Goal: Transaction & Acquisition: Subscribe to service/newsletter

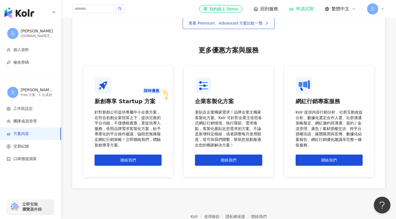
scroll to position [445, 0]
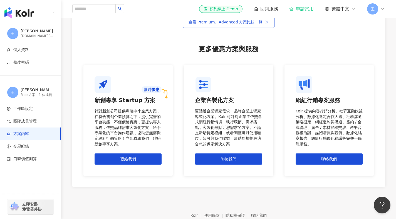
click at [29, 8] on img "button" at bounding box center [19, 12] width 30 height 11
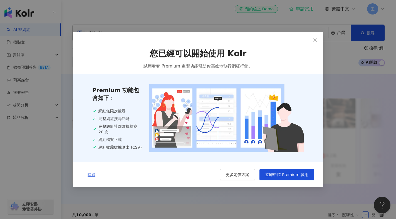
click at [90, 175] on span "略過" at bounding box center [92, 174] width 8 height 4
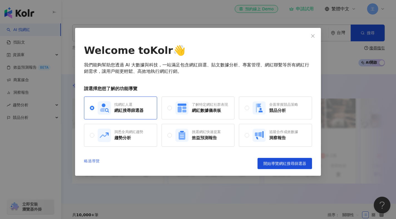
click at [97, 161] on link "略過導覽" at bounding box center [92, 163] width 16 height 11
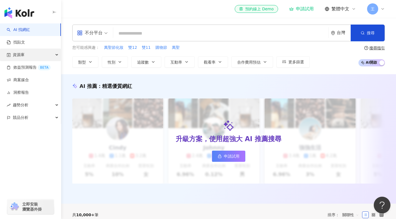
click at [43, 56] on div "資源庫" at bounding box center [30, 54] width 61 height 13
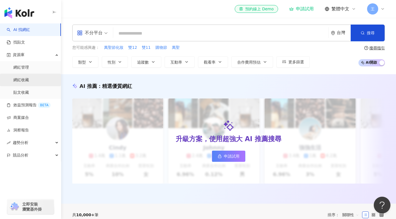
click at [29, 81] on link "網紅收藏" at bounding box center [21, 80] width 16 height 6
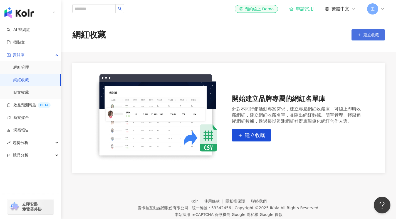
click at [368, 32] on button "建立收藏" at bounding box center [368, 34] width 33 height 11
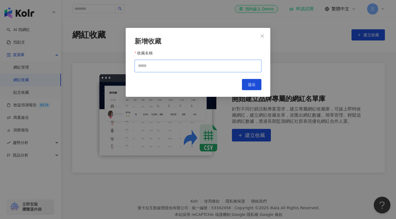
click at [153, 67] on input "收藏名稱" at bounding box center [198, 66] width 127 height 13
type input "*"
type input "**"
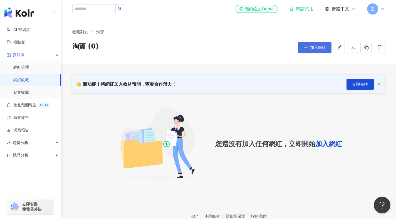
click at [305, 50] on button "加入網紅" at bounding box center [314, 47] width 33 height 11
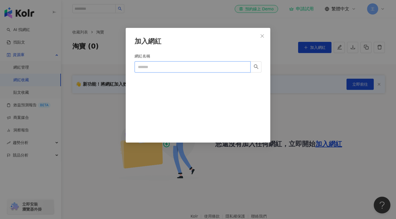
click at [213, 70] on input "網紅名稱" at bounding box center [193, 66] width 116 height 11
click at [212, 70] on input "網紅名稱" at bounding box center [193, 66] width 116 height 11
type input "**"
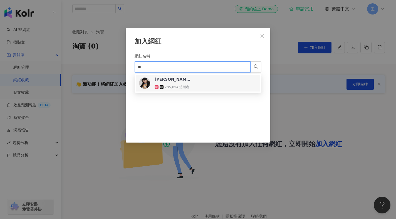
click at [210, 86] on div "[PERSON_NAME] 235,654 追蹤者" at bounding box center [198, 82] width 118 height 13
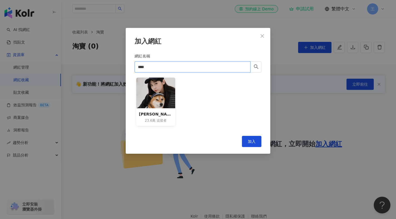
type input "**"
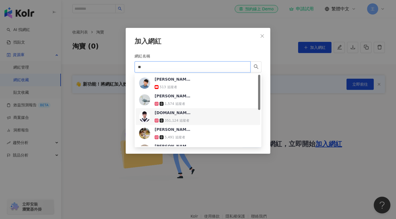
click at [189, 116] on div "[DOMAIN_NAME] 351,124 追蹤者" at bounding box center [173, 116] width 36 height 13
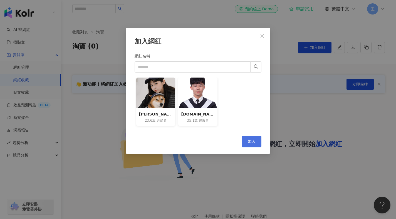
click at [253, 141] on span "加入" at bounding box center [252, 141] width 8 height 4
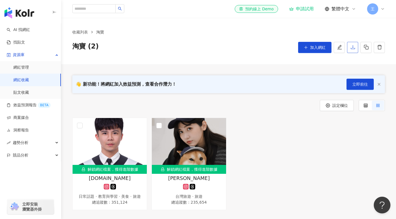
click at [356, 48] on button "button" at bounding box center [352, 47] width 11 height 11
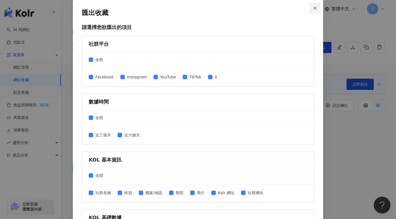
click at [314, 8] on icon "close" at bounding box center [316, 8] width 4 height 4
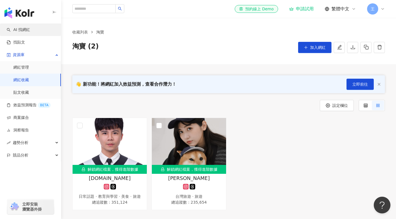
click at [30, 28] on link "AI 找網紅" at bounding box center [18, 30] width 23 height 6
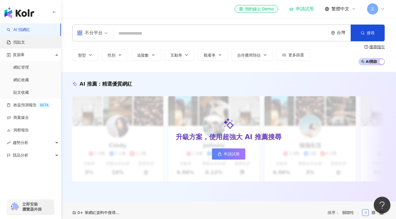
click at [25, 44] on link "找貼文" at bounding box center [16, 43] width 18 height 6
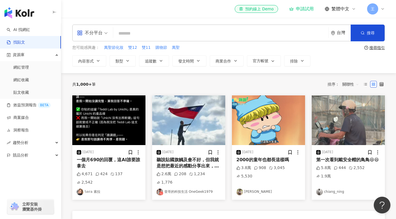
click at [19, 11] on img "button" at bounding box center [19, 12] width 30 height 11
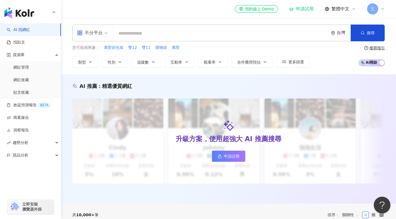
click at [307, 9] on div "申請試用" at bounding box center [302, 9] width 25 height 6
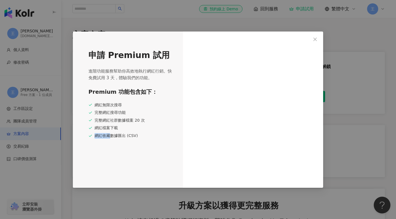
drag, startPoint x: 111, startPoint y: 136, endPoint x: 139, endPoint y: 136, distance: 29.0
click at [139, 136] on div "網紅收藏數據匯出 (CSV)" at bounding box center [131, 136] width 85 height 6
click at [149, 137] on div "網紅收藏數據匯出 (CSV)" at bounding box center [131, 136] width 85 height 6
drag, startPoint x: 114, startPoint y: 77, endPoint x: 165, endPoint y: 69, distance: 50.8
click at [165, 69] on span "進階功能服務幫助你高效地執行網紅行銷。快免費試用 3 天，體驗我們的功能。" at bounding box center [131, 74] width 85 height 13
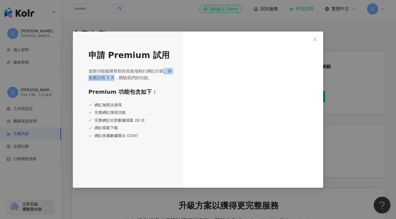
click at [174, 66] on div "申請 Premium 試用 進階功能服務幫助你高效地執行網紅行銷。快免費試用 3 天，體驗我們的功能。 Premium 功能包含如下： 網紅無限次搜尋 完整網…" at bounding box center [128, 109] width 110 height 156
drag, startPoint x: 146, startPoint y: 122, endPoint x: 143, endPoint y: 121, distance: 3.4
click at [143, 121] on div "完整網紅社群數據檔案 20 次" at bounding box center [131, 120] width 85 height 6
drag, startPoint x: 143, startPoint y: 121, endPoint x: 94, endPoint y: 103, distance: 52.0
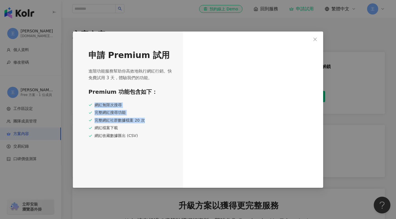
click at [94, 103] on div "網紅無限次搜尋 完整網紅搜尋功能 完整網紅社群數據檔案 20 次 網紅檔案下載 網紅收藏數據匯出 (CSV)" at bounding box center [131, 120] width 85 height 36
drag, startPoint x: 138, startPoint y: 134, endPoint x: 91, endPoint y: 102, distance: 57.0
click at [91, 102] on div "Premium 功能包含如下： 網紅無限次搜尋 完整網紅搜尋功能 完整網紅社群數據檔案 20 次 網紅檔案下載 網紅收藏數據匯出 (CSV)" at bounding box center [131, 113] width 85 height 51
click at [124, 114] on div "完整網紅搜尋功能" at bounding box center [131, 113] width 85 height 6
drag, startPoint x: 143, startPoint y: 120, endPoint x: 90, endPoint y: 119, distance: 52.9
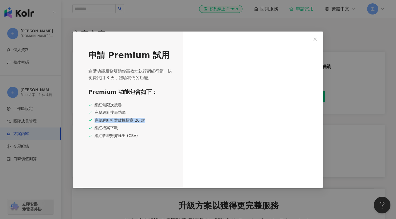
click at [90, 119] on div "完整網紅社群數據檔案 20 次" at bounding box center [131, 120] width 85 height 6
click at [129, 121] on div "完整網紅社群數據檔案 20 次" at bounding box center [131, 120] width 85 height 6
click at [316, 38] on icon "close" at bounding box center [315, 39] width 3 height 3
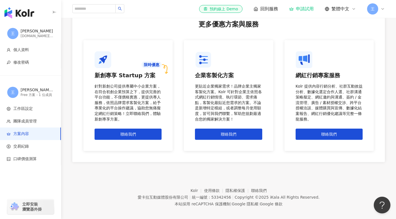
scroll to position [463, 0]
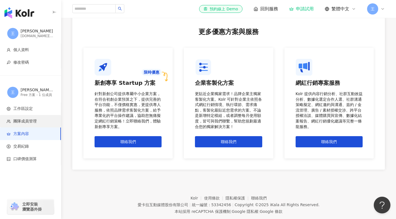
click at [35, 121] on span "團隊成員管理" at bounding box center [24, 121] width 23 height 6
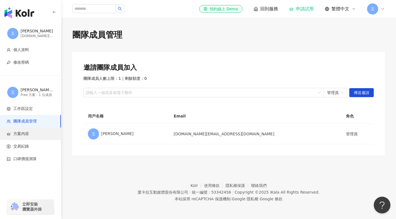
click at [34, 134] on span "方案內容" at bounding box center [32, 134] width 50 height 6
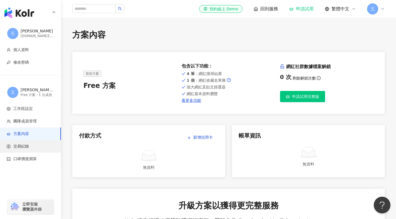
click at [35, 146] on span "交易紀錄" at bounding box center [32, 146] width 50 height 6
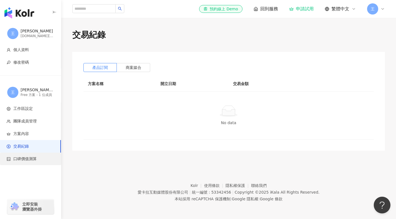
click at [38, 158] on span "口碑價值測算" at bounding box center [32, 159] width 50 height 6
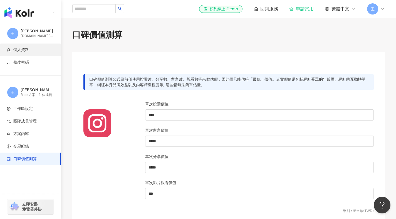
click at [38, 51] on span "個人資料" at bounding box center [32, 50] width 50 height 6
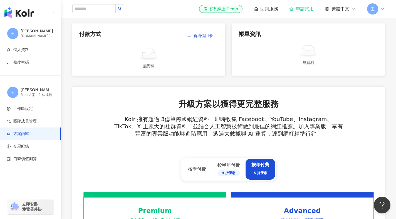
scroll to position [101, 0]
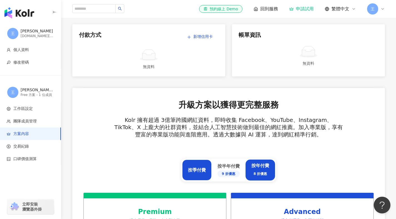
click at [198, 168] on div "按季付費" at bounding box center [197, 170] width 18 height 6
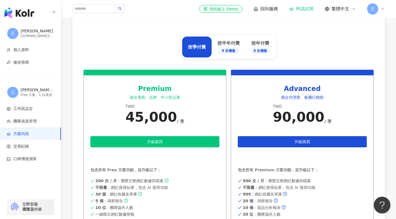
scroll to position [223, 0]
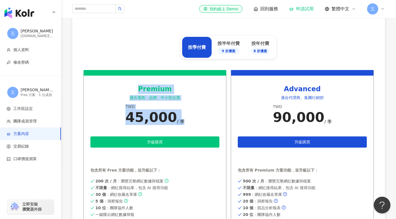
drag, startPoint x: 140, startPoint y: 88, endPoint x: 186, endPoint y: 122, distance: 57.0
click at [186, 122] on div "Premium 適合電商、品牌、中小型企業 TWD 45,000 / 季 升級購買 申請試用 包含所有 Free 方案功能，並升級以下： 200 次 / 月 …" at bounding box center [155, 151] width 143 height 162
click at [141, 88] on div "Premium" at bounding box center [154, 88] width 129 height 9
drag, startPoint x: 141, startPoint y: 88, endPoint x: 182, endPoint y: 121, distance: 52.1
click at [182, 121] on div "Premium 適合電商、品牌、中小型企業 TWD 45,000 / 季 升級購買 申請試用 包含所有 Free 方案功能，並升級以下： 200 次 / 月 …" at bounding box center [155, 151] width 143 height 162
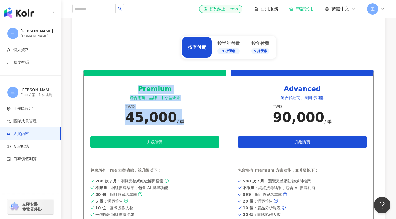
click at [158, 114] on div "45,000" at bounding box center [152, 117] width 52 height 16
drag, startPoint x: 180, startPoint y: 121, endPoint x: 132, endPoint y: 92, distance: 56.1
click at [132, 92] on div "Premium 適合電商、品牌、中小型企業 TWD 45,000 / 季 升級購買 申請試用 包含所有 Free 方案功能，並升級以下： 200 次 / 月 …" at bounding box center [155, 151] width 143 height 162
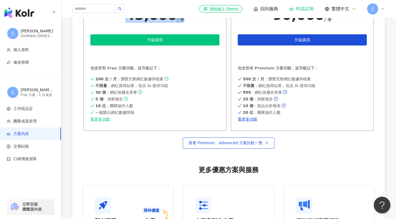
scroll to position [329, 0]
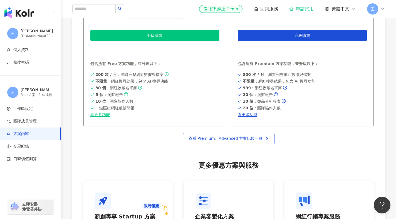
click at [148, 141] on div "查看 Premium、Advanced 方案比較一覽" at bounding box center [229, 137] width 291 height 23
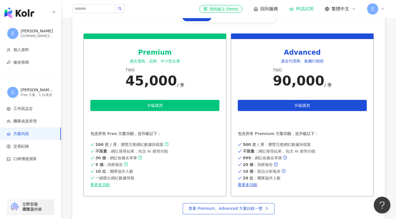
scroll to position [258, 0]
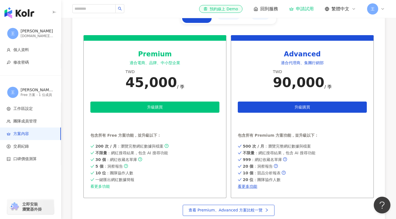
click at [99, 185] on link "看更多功能" at bounding box center [154, 186] width 129 height 4
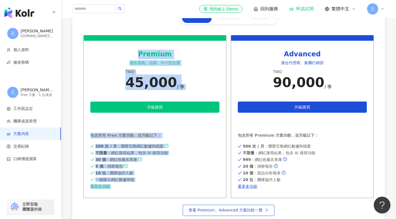
drag, startPoint x: 213, startPoint y: 38, endPoint x: 246, endPoint y: 43, distance: 33.0
click at [246, 43] on div "Premium 適合電商、品牌、中小型企業 TWD 45,000 / 季 升級購買 申請試用 包含所有 Free 方案功能，並升級以下： 200 次 / 月 …" at bounding box center [229, 116] width 291 height 162
click at [171, 85] on div "45,000" at bounding box center [152, 82] width 52 height 16
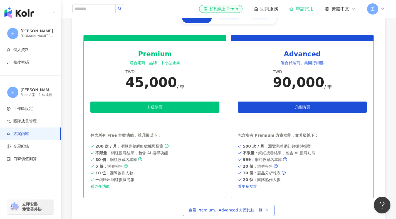
click at [141, 56] on div "Premium" at bounding box center [154, 54] width 129 height 9
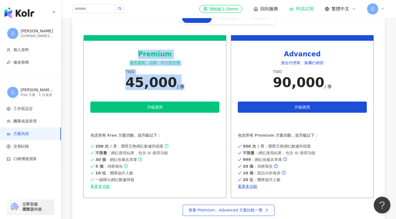
drag, startPoint x: 141, startPoint y: 56, endPoint x: 187, endPoint y: 90, distance: 56.5
click at [187, 90] on div "Premium 適合電商、品牌、中小型企業 TWD 45,000 / 季 升級購買 申請試用 包含所有 Free 方案功能，並升級以下： 200 次 / 月 …" at bounding box center [155, 116] width 143 height 162
click at [212, 161] on div "30 個 ：網紅收藏名單庫" at bounding box center [154, 159] width 129 height 4
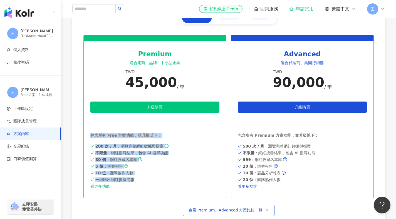
drag, startPoint x: 135, startPoint y: 181, endPoint x: 89, endPoint y: 133, distance: 66.4
click at [89, 133] on div "Premium 適合電商、品牌、中小型企業 TWD 45,000 / 季 升級購買 申請試用 包含所有 Free 方案功能，並升級以下： 200 次 / 月 …" at bounding box center [155, 116] width 143 height 162
click at [98, 136] on div "包含所有 Free 方案功能，並升級以下：" at bounding box center [154, 136] width 129 height 6
drag, startPoint x: 91, startPoint y: 136, endPoint x: 152, endPoint y: 182, distance: 76.1
click at [152, 182] on div "Premium 適合電商、品牌、中小型企業 TWD 45,000 / 季 升級購買 申請試用 包含所有 Free 方案功能，並升級以下： 200 次 / 月 …" at bounding box center [155, 116] width 143 height 162
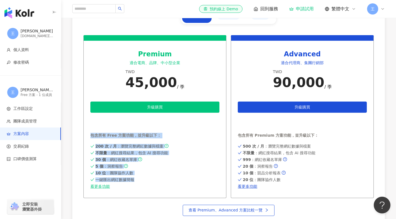
click at [129, 157] on span "30 個 ：網紅收藏名單庫" at bounding box center [117, 159] width 42 height 4
drag, startPoint x: 128, startPoint y: 134, endPoint x: 131, endPoint y: 167, distance: 33.1
click at [131, 167] on div "Premium 適合電商、品牌、中小型企業 TWD 45,000 / 季 升級購買 申請試用 包含所有 Free 方案功能，並升級以下： 200 次 / 月 …" at bounding box center [155, 116] width 143 height 162
drag, startPoint x: 113, startPoint y: 178, endPoint x: 136, endPoint y: 137, distance: 46.6
click at [136, 137] on div "Premium 適合電商、品牌、中小型企業 TWD 45,000 / 季 升級購買 申請試用 包含所有 Free 方案功能，並升級以下： 200 次 / 月 …" at bounding box center [155, 116] width 143 height 162
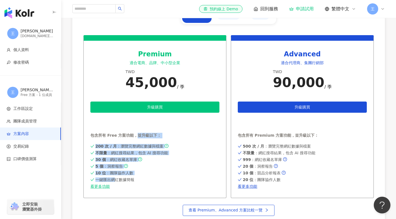
click at [120, 135] on div "包含所有 Free 方案功能，並升級以下：" at bounding box center [154, 136] width 129 height 6
drag, startPoint x: 120, startPoint y: 135, endPoint x: 121, endPoint y: 179, distance: 43.7
click at [121, 179] on div "Premium 適合電商、品牌、中小型企業 TWD 45,000 / 季 升級購買 申請試用 包含所有 Free 方案功能，並升級以下： 200 次 / 月 …" at bounding box center [155, 116] width 143 height 162
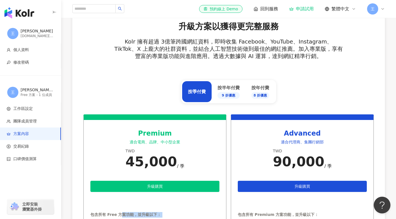
scroll to position [178, 0]
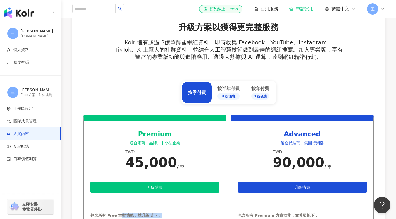
click at [203, 66] on div "Close" at bounding box center [198, 66] width 396 height 0
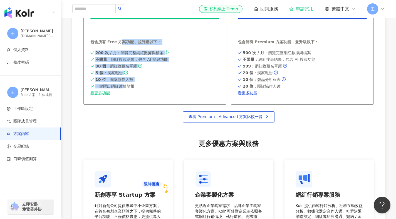
scroll to position [352, 0]
